Goal: Task Accomplishment & Management: Manage account settings

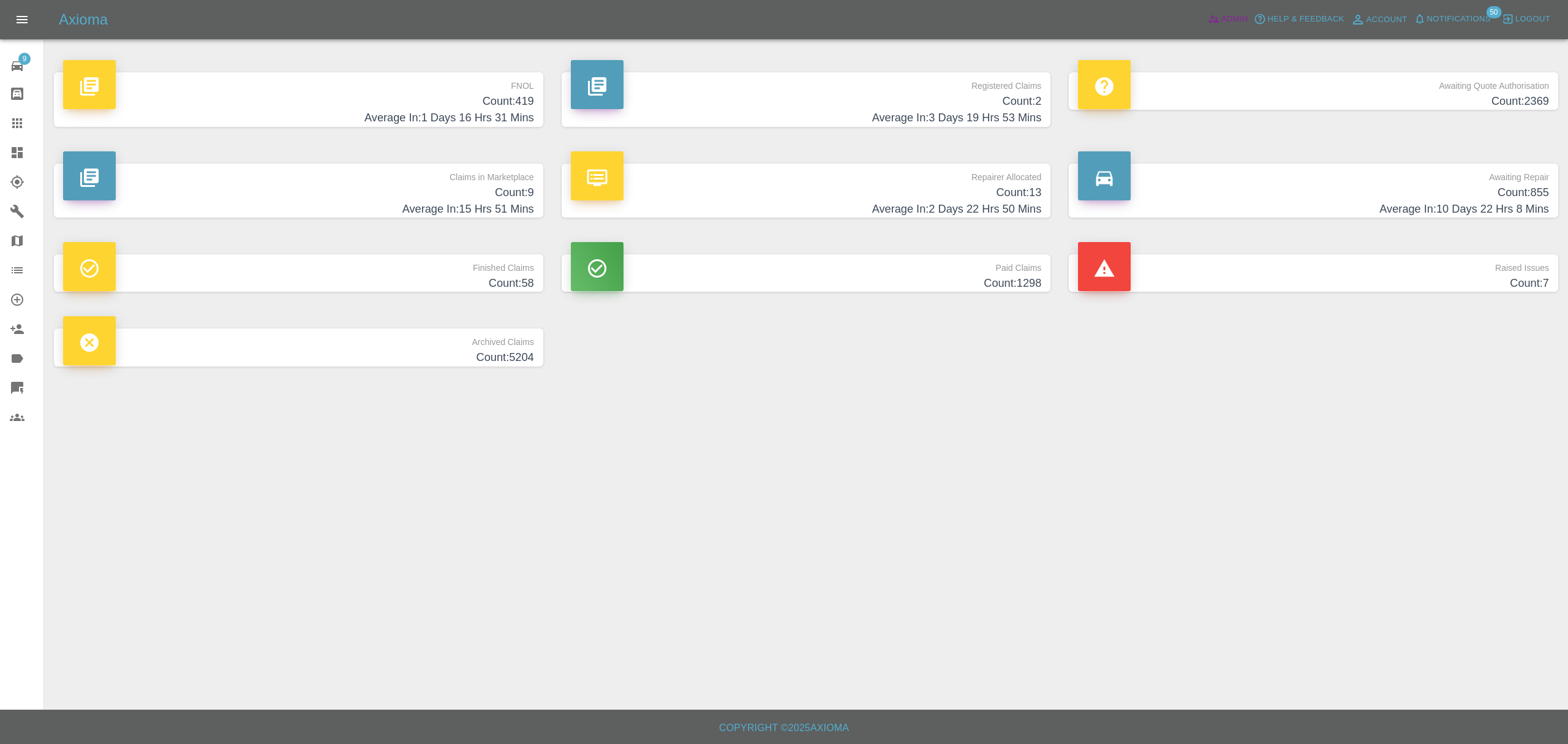
click at [1225, 20] on span "Admin" at bounding box center [1235, 19] width 27 height 14
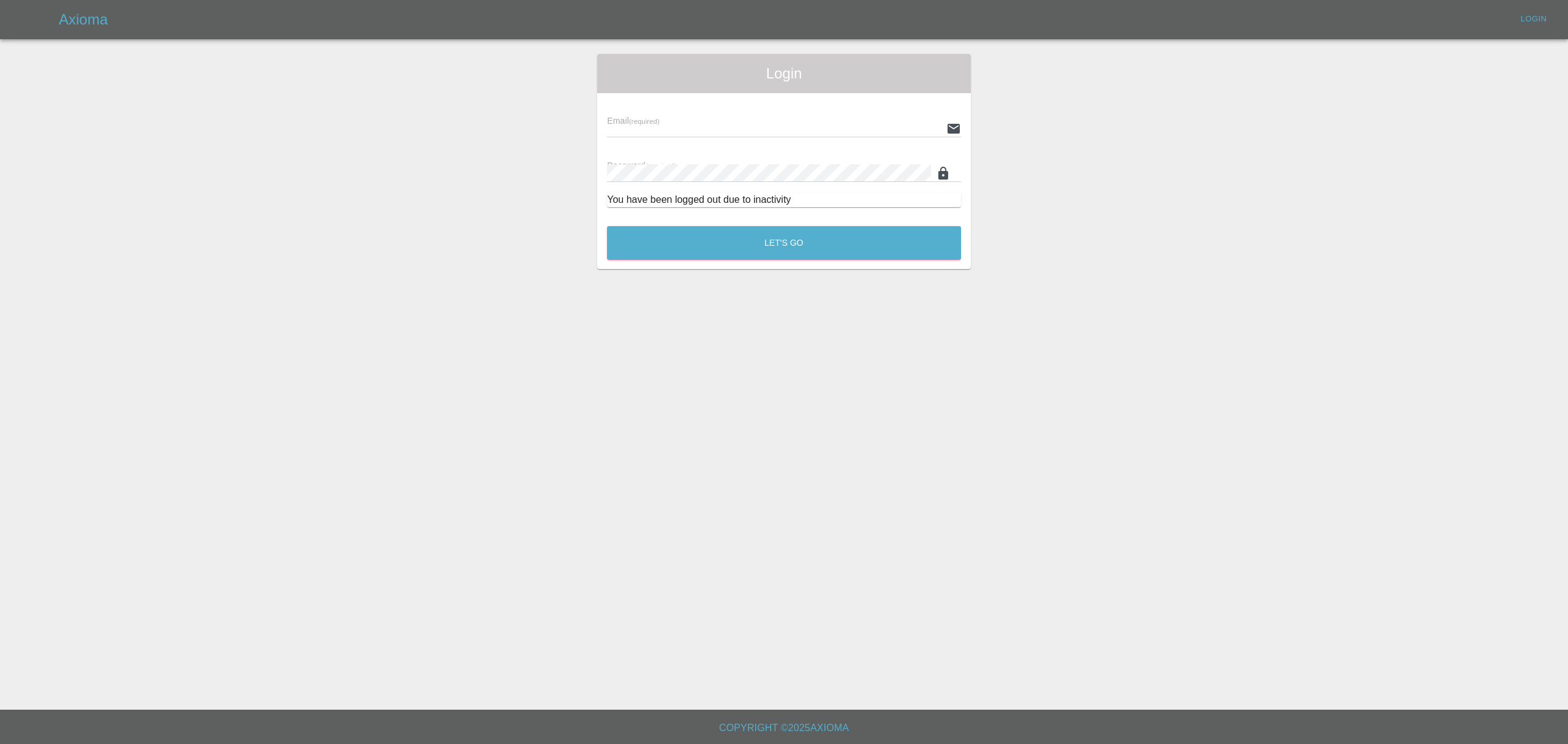
type input "[PERSON_NAME][EMAIL_ADDRESS][DOMAIN_NAME]"
click at [812, 255] on button "Let's Go" at bounding box center [784, 243] width 354 height 34
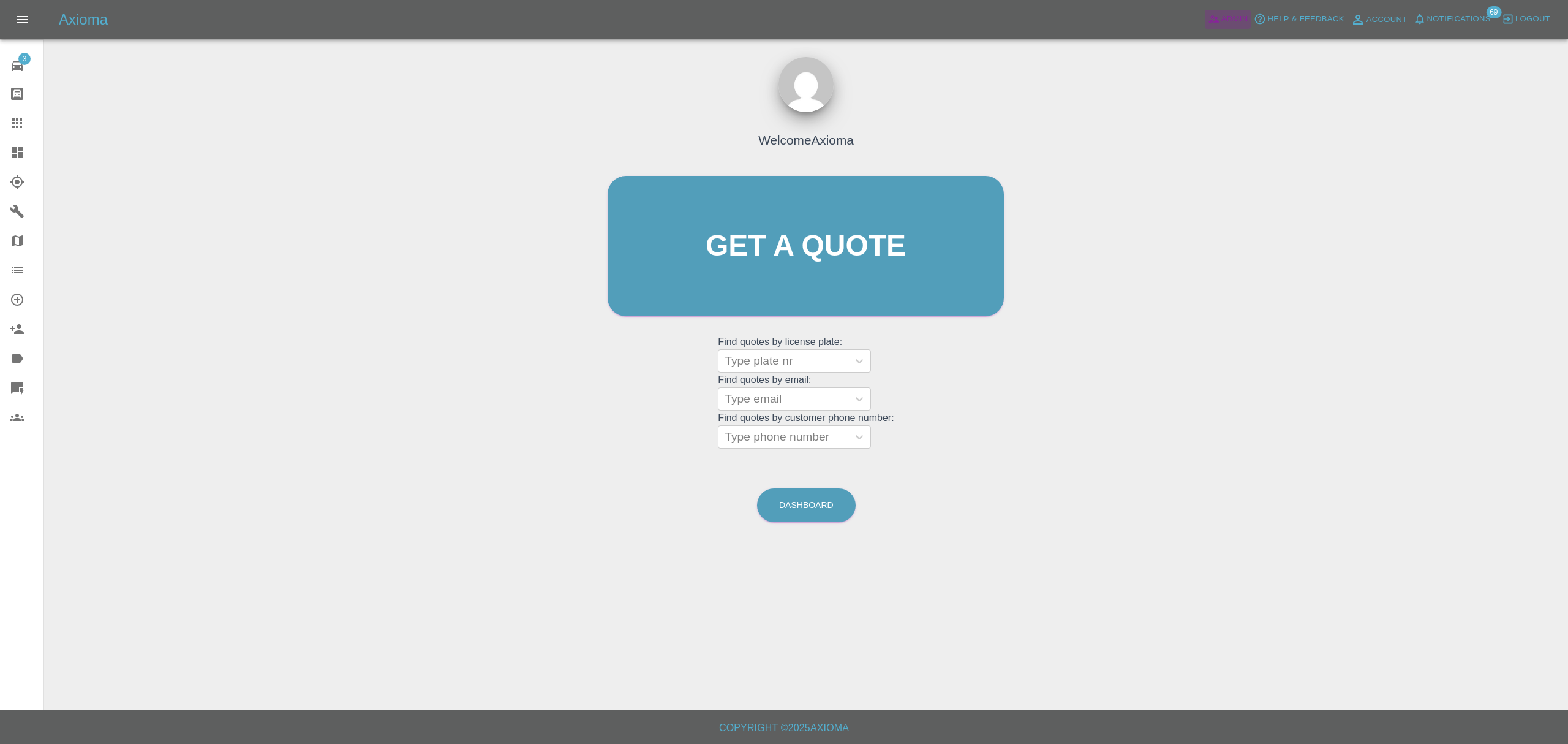
click at [1223, 22] on span "Admin" at bounding box center [1235, 19] width 27 height 14
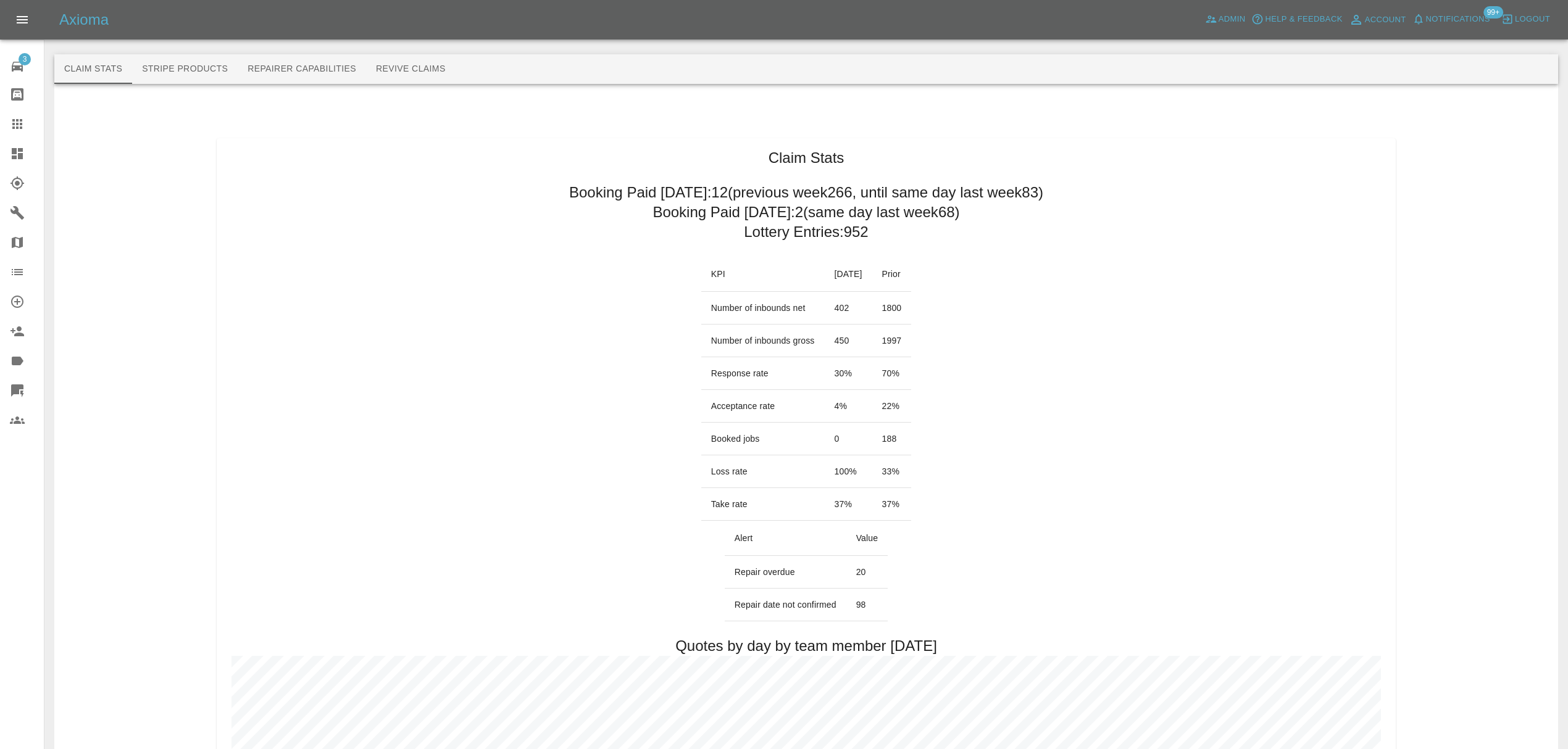
click at [19, 156] on icon at bounding box center [17, 154] width 11 height 11
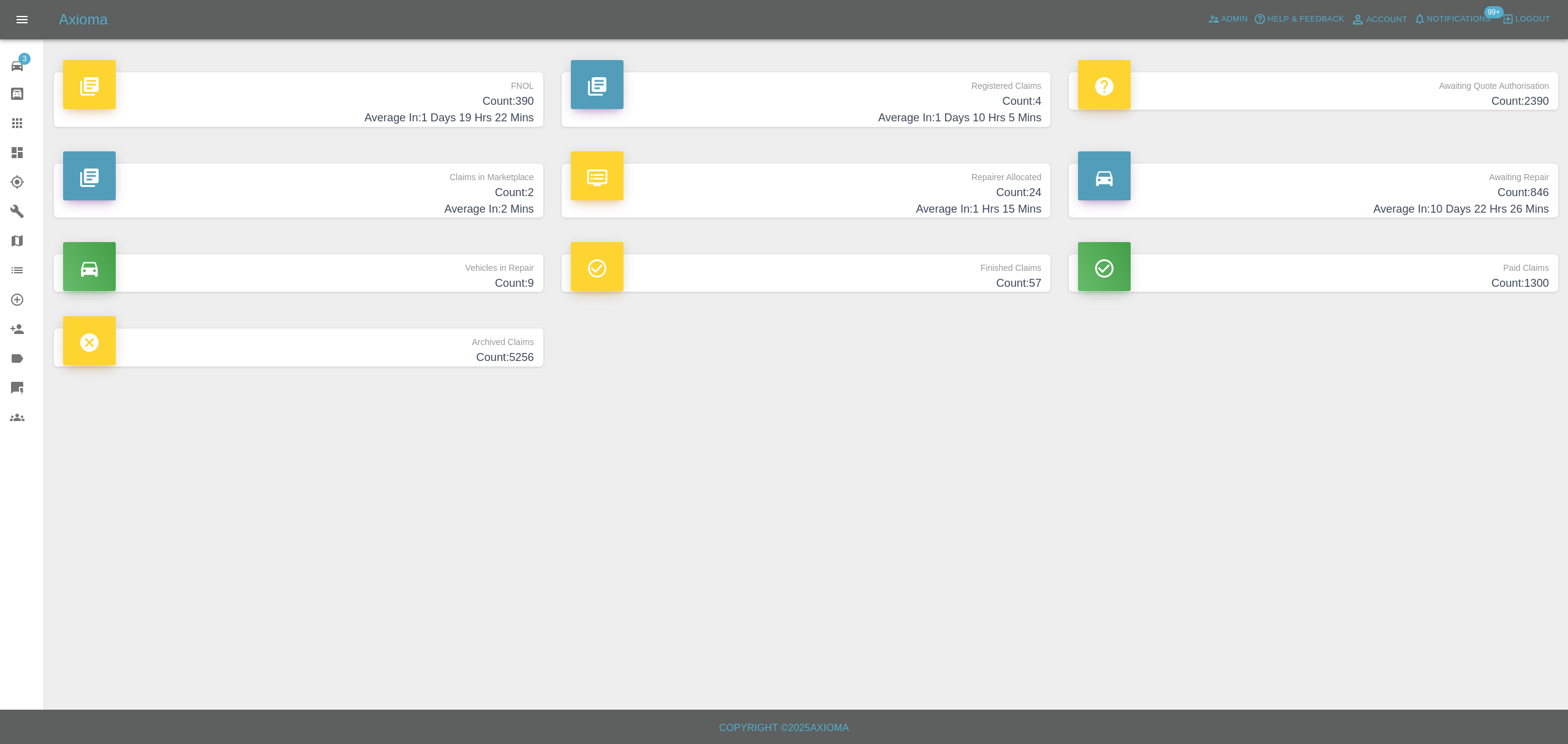
click at [417, 101] on h4 "Count: 390" at bounding box center [298, 101] width 471 height 16
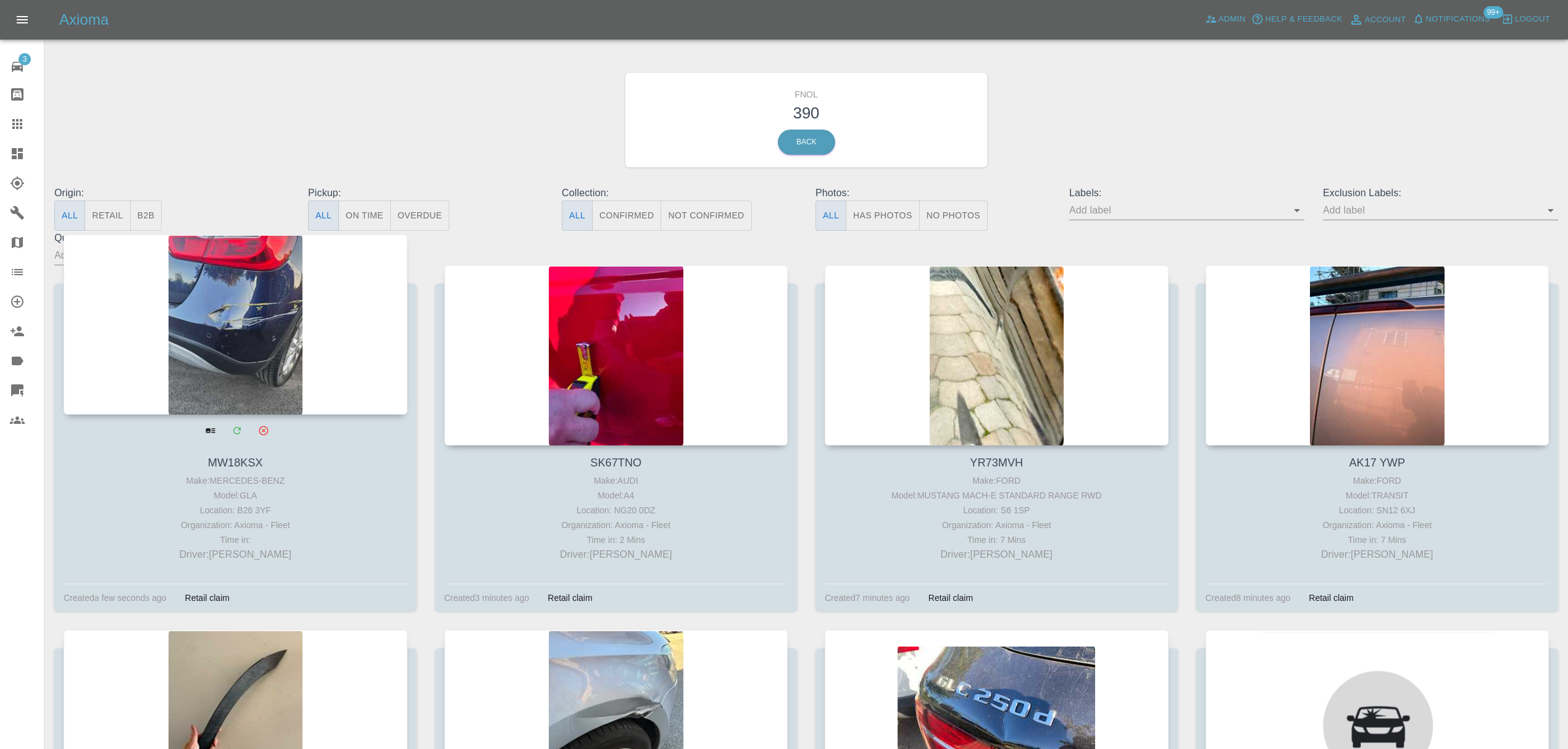
click at [292, 316] on div at bounding box center [235, 325] width 344 height 180
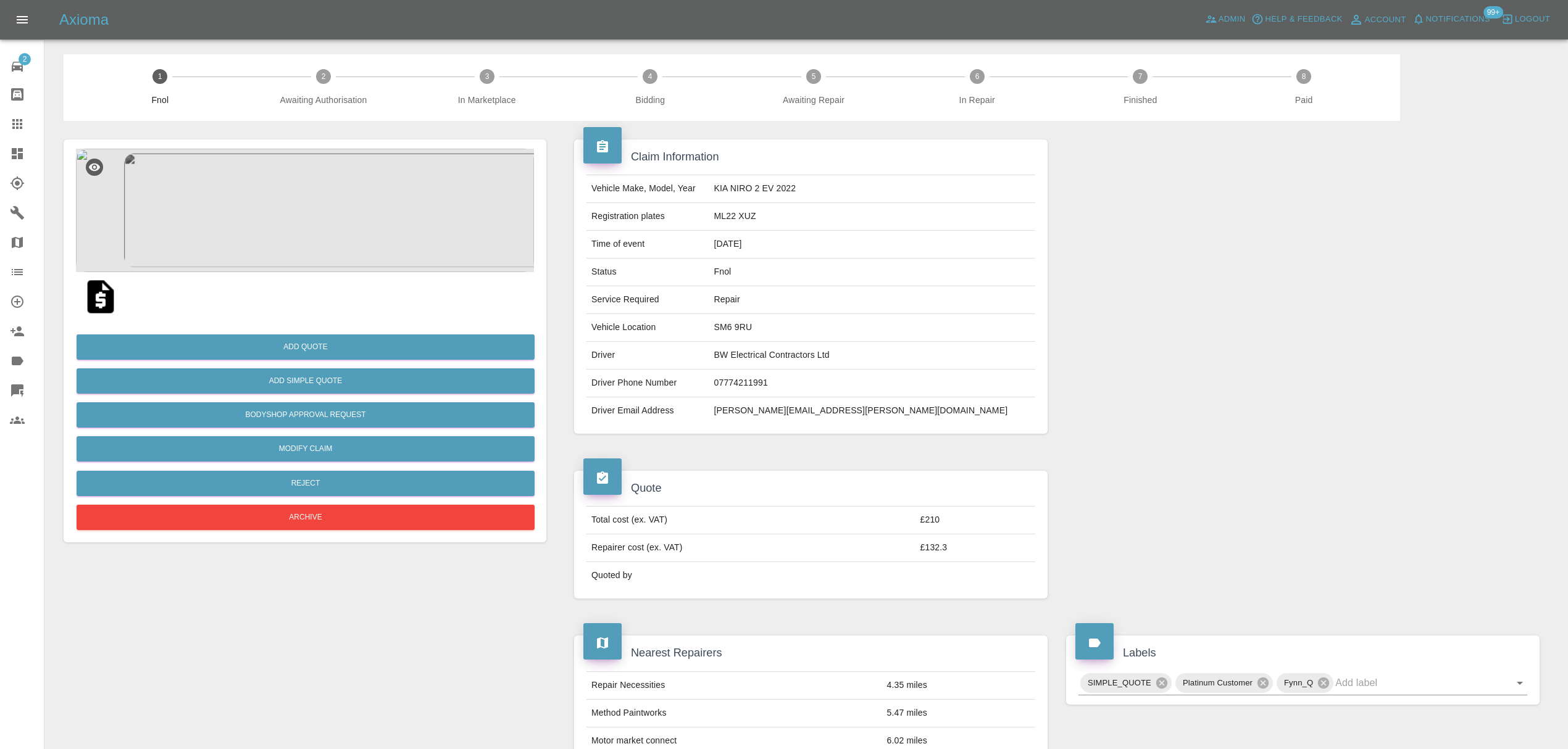
click at [304, 190] on img at bounding box center [305, 210] width 458 height 124
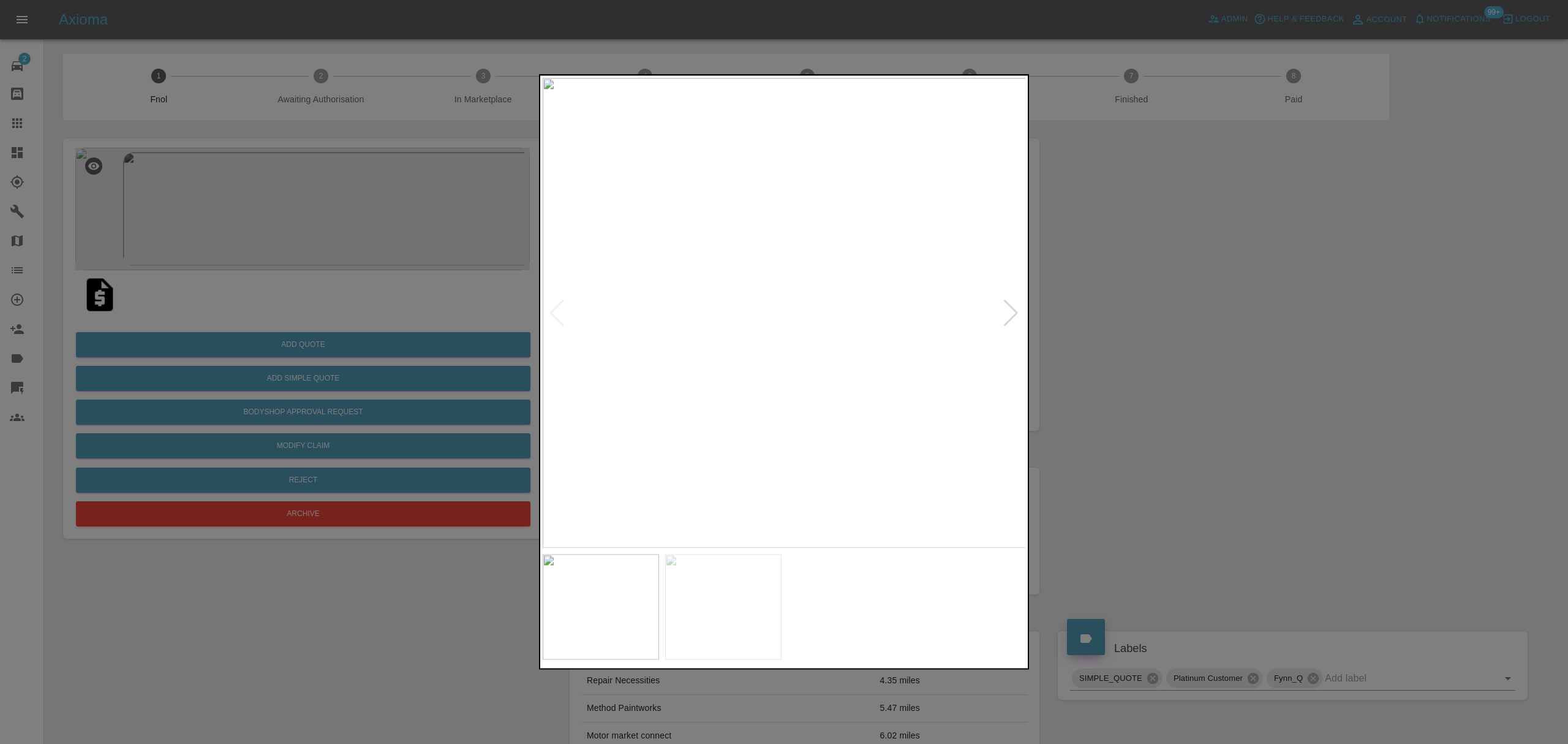
click at [1017, 309] on div at bounding box center [1011, 313] width 16 height 27
click at [1017, 309] on img at bounding box center [784, 312] width 483 height 470
click at [1130, 312] on div at bounding box center [784, 372] width 1568 height 744
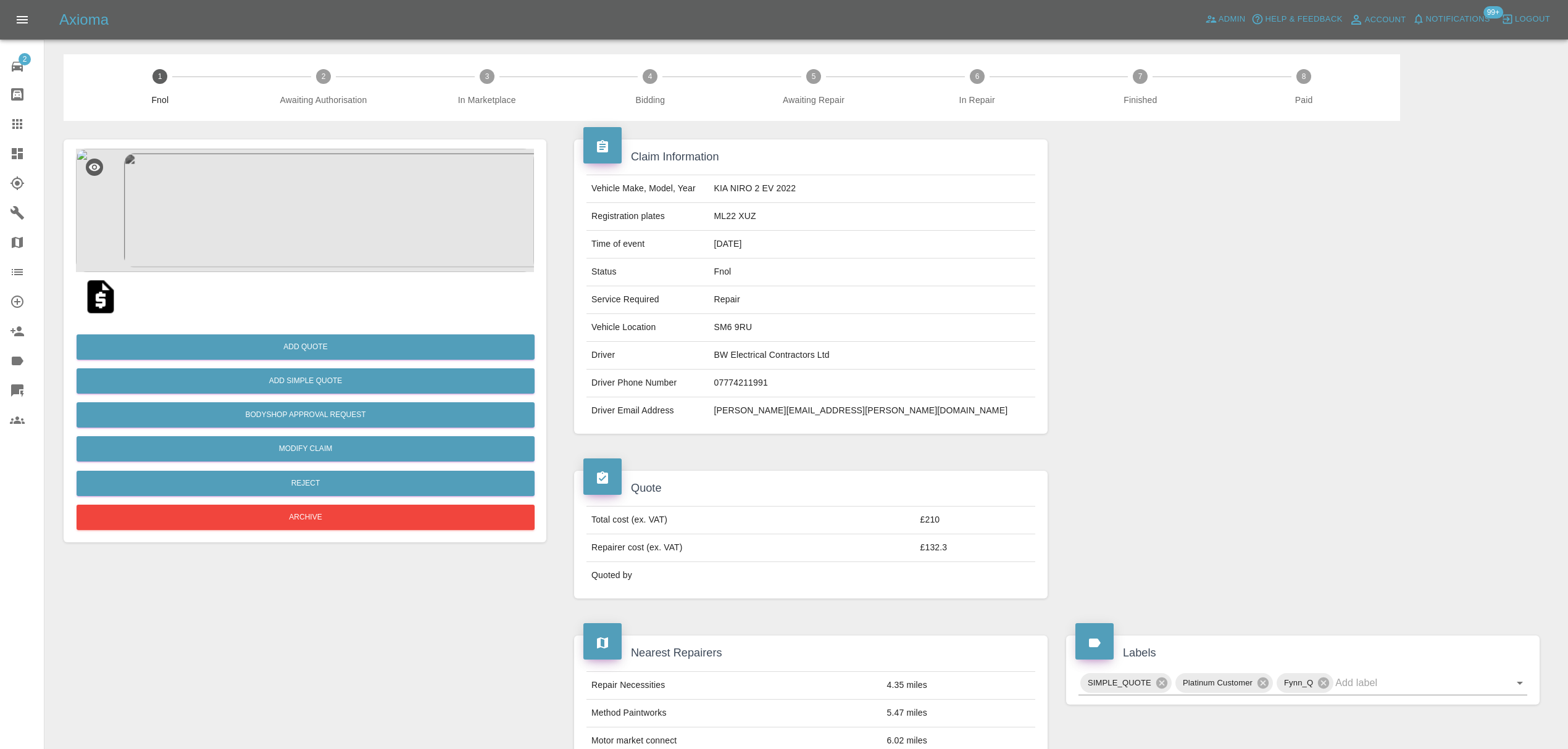
click at [1430, 17] on span "Notifications" at bounding box center [1458, 19] width 64 height 14
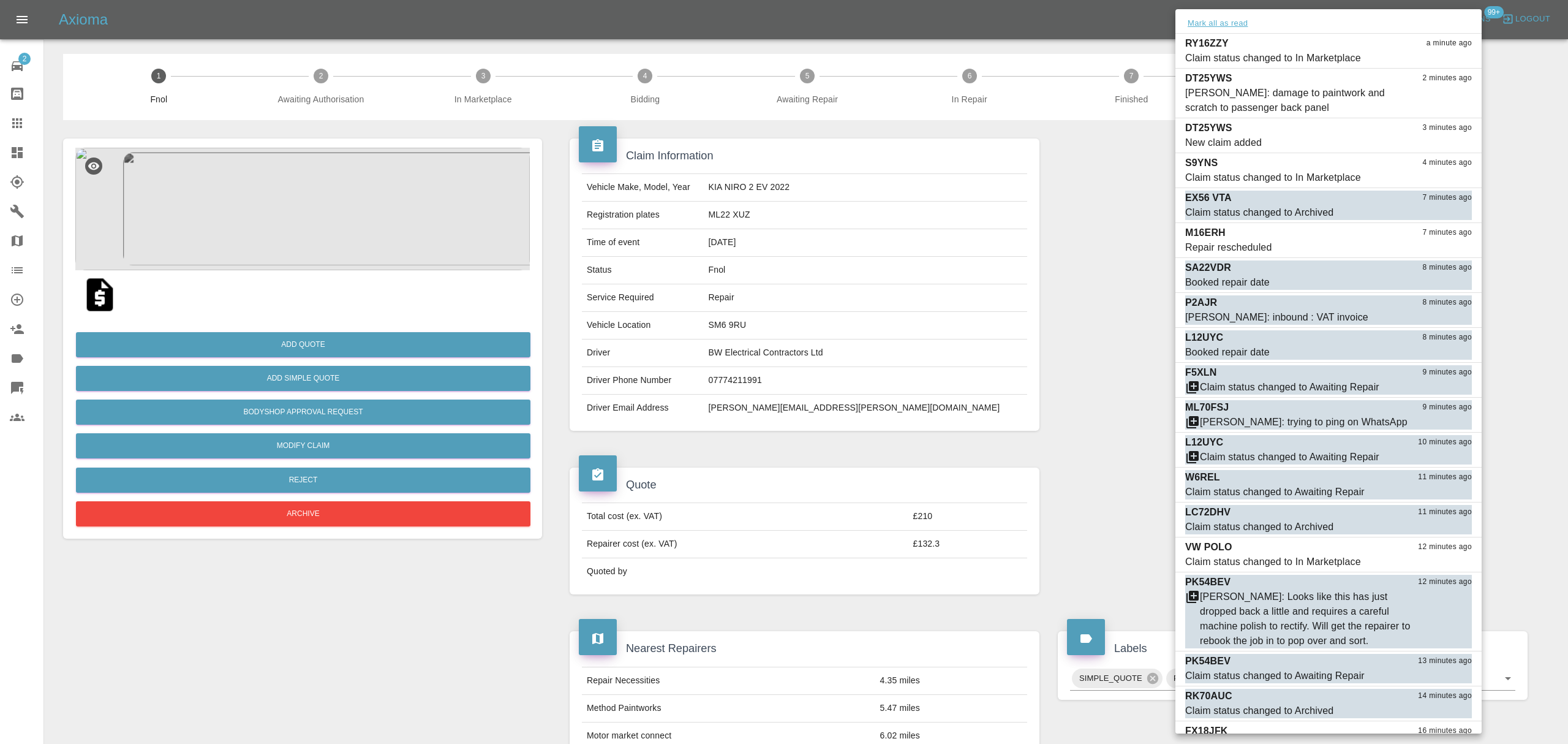
click at [1214, 26] on button "Mark all as read" at bounding box center [1218, 23] width 65 height 14
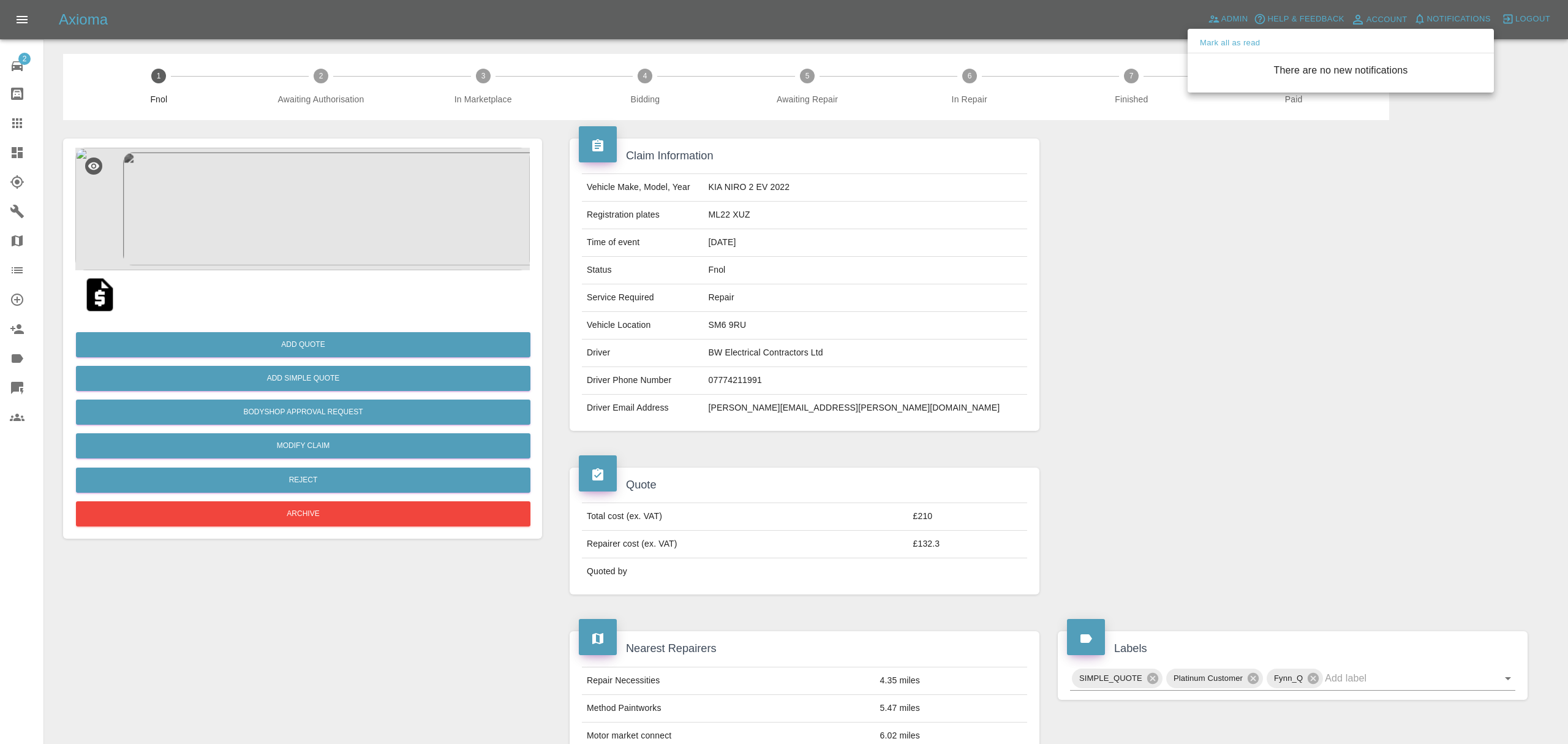
click at [1127, 288] on div at bounding box center [784, 372] width 1568 height 744
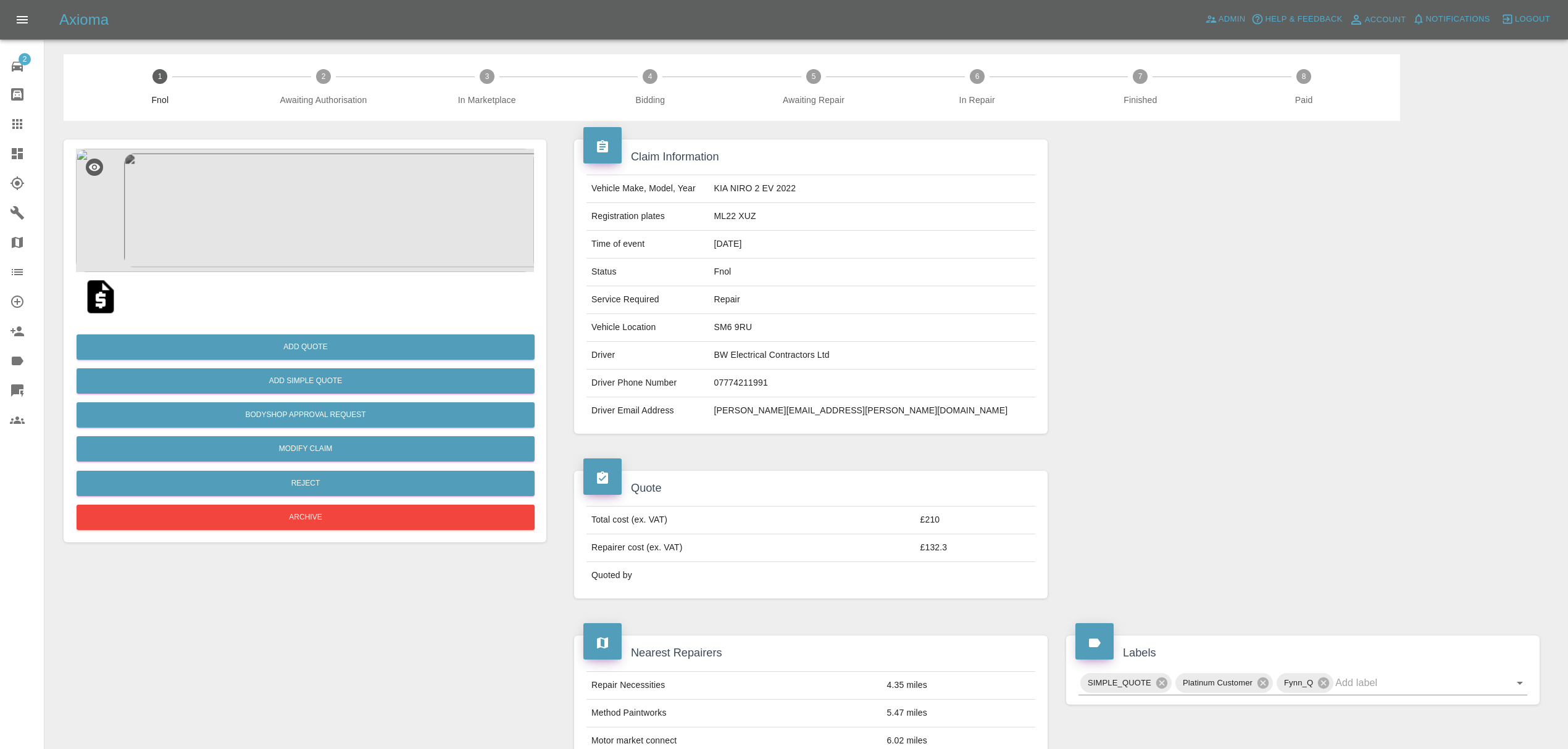
click at [22, 153] on icon at bounding box center [17, 154] width 15 height 15
